Goal: Find specific page/section: Find specific page/section

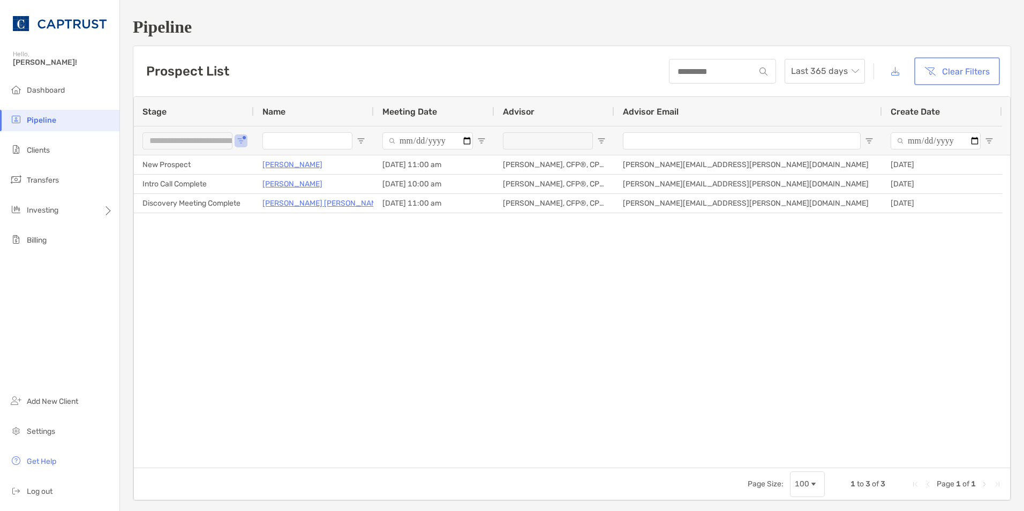
click at [958, 72] on button "Clear Filters" at bounding box center [956, 71] width 81 height 24
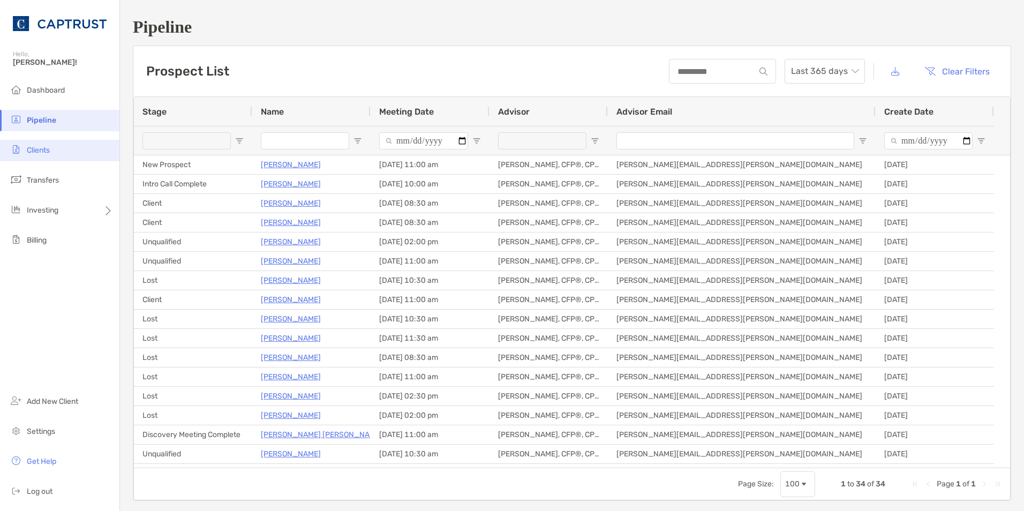
click at [62, 154] on li "Clients" at bounding box center [59, 150] width 119 height 21
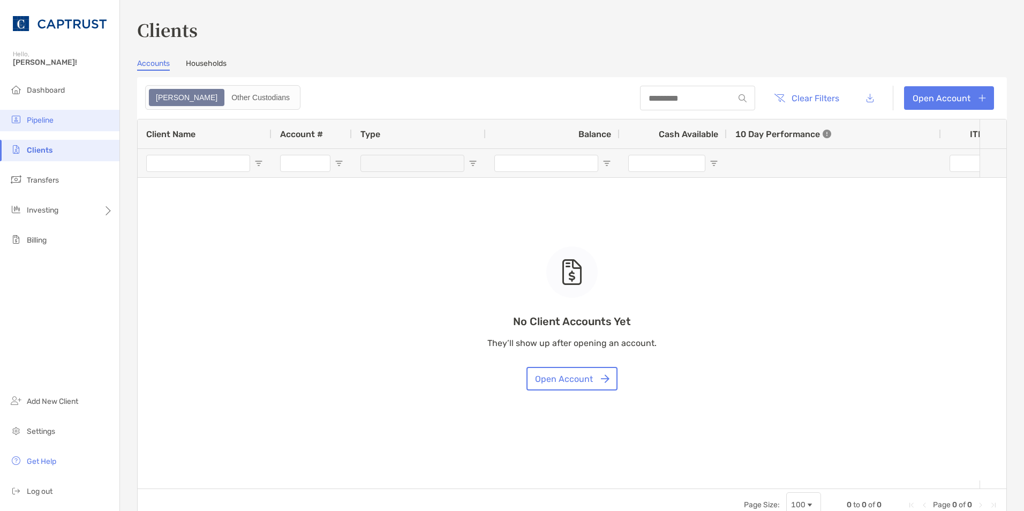
click at [33, 121] on span "Pipeline" at bounding box center [40, 120] width 27 height 9
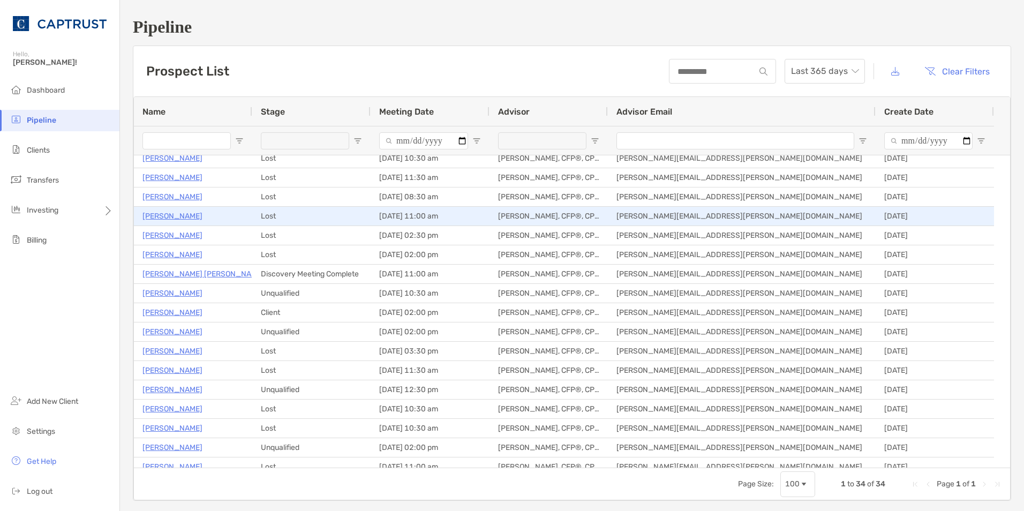
scroll to position [343, 0]
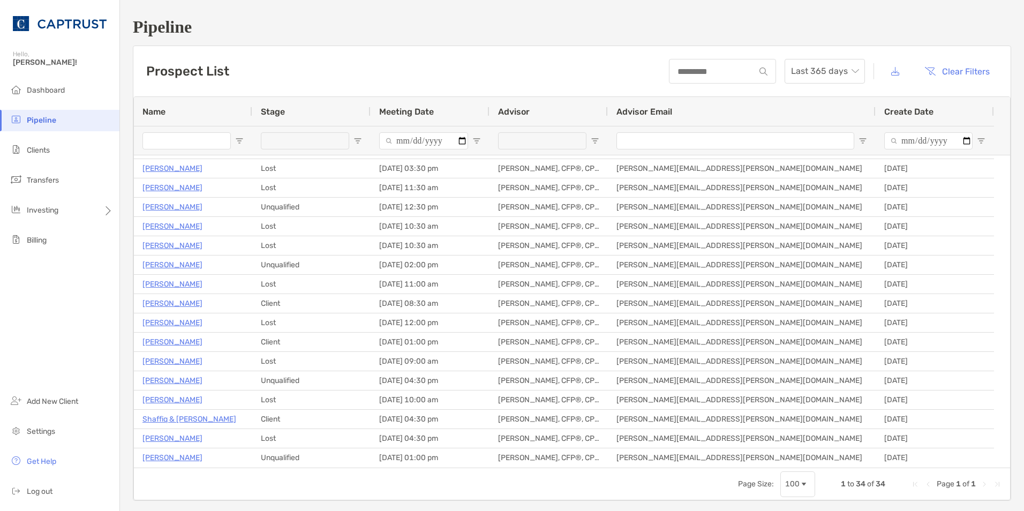
click at [326, 139] on div at bounding box center [305, 140] width 88 height 17
click at [371, 190] on div "(Select All)" at bounding box center [413, 191] width 102 height 15
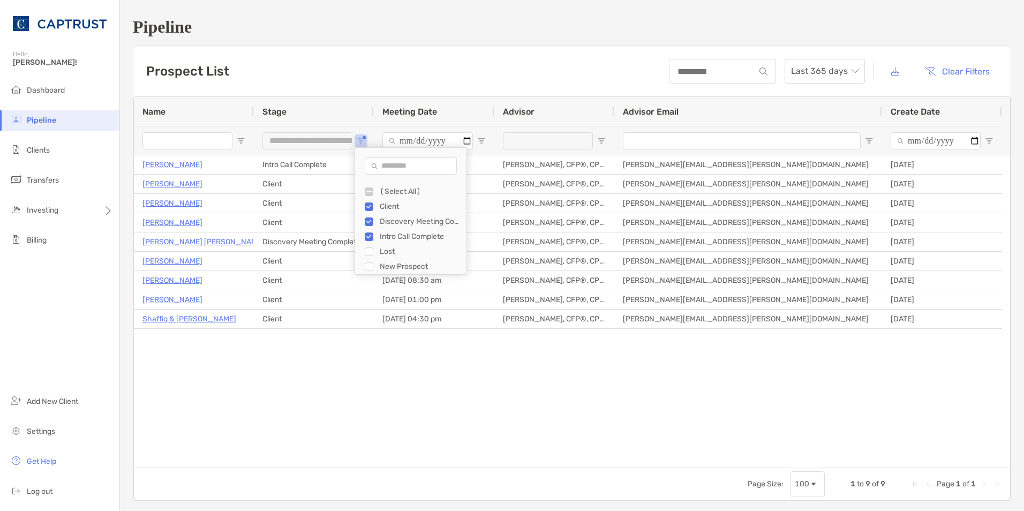
type input "**********"
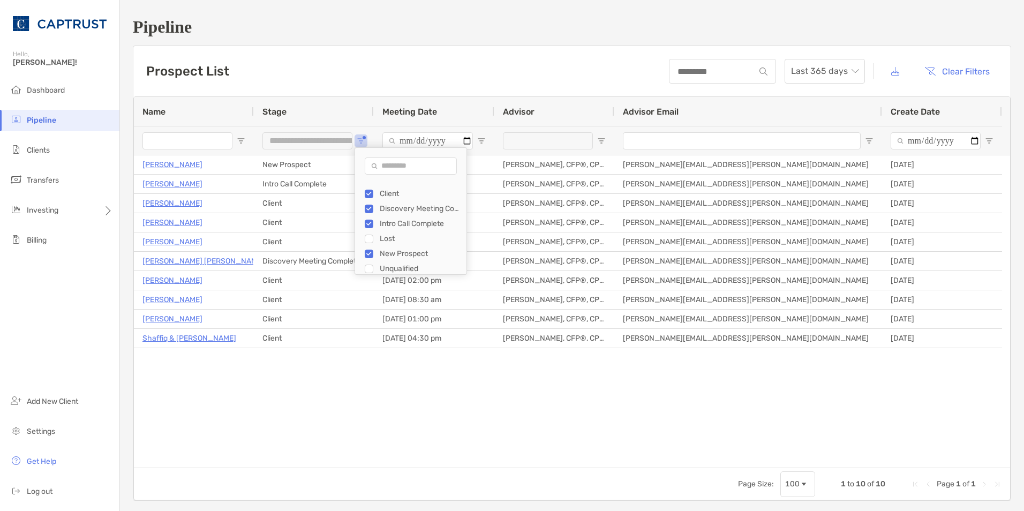
scroll to position [15, 0]
click at [332, 93] on div "Prospect List Last 365 days Clear Filters" at bounding box center [571, 71] width 877 height 50
